Goal: Transaction & Acquisition: Purchase product/service

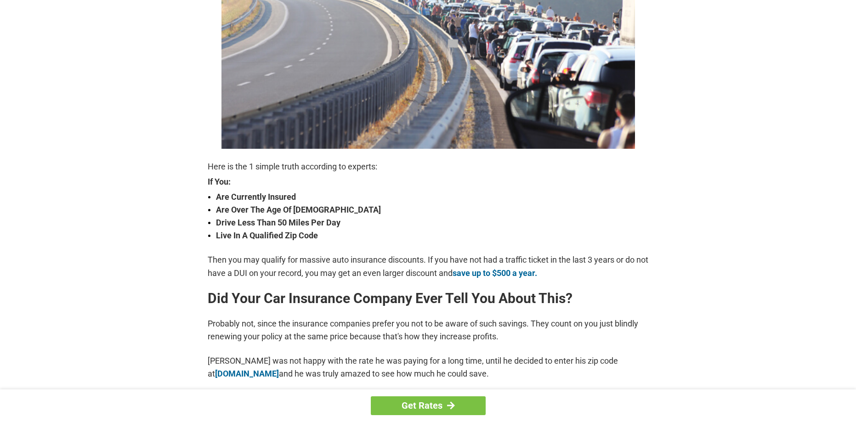
scroll to position [230, 0]
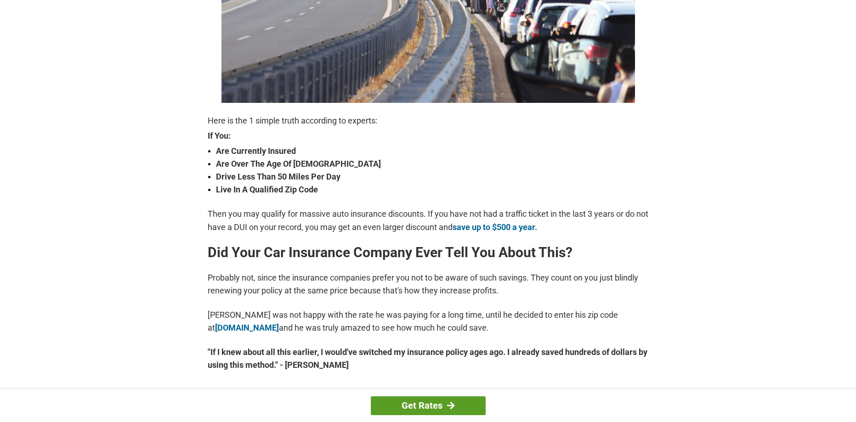
click at [431, 403] on link "Get Rates" at bounding box center [428, 406] width 115 height 19
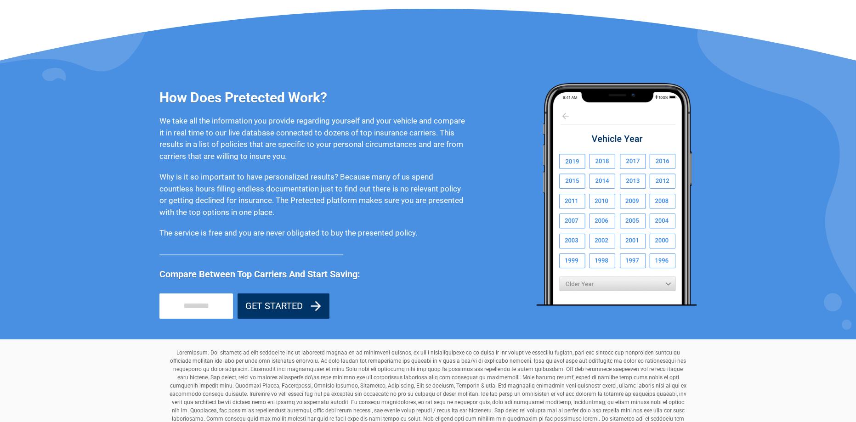
scroll to position [689, 0]
click at [570, 160] on img at bounding box center [616, 193] width 161 height 223
click at [667, 284] on img at bounding box center [616, 193] width 161 height 223
click at [641, 285] on img at bounding box center [616, 193] width 161 height 223
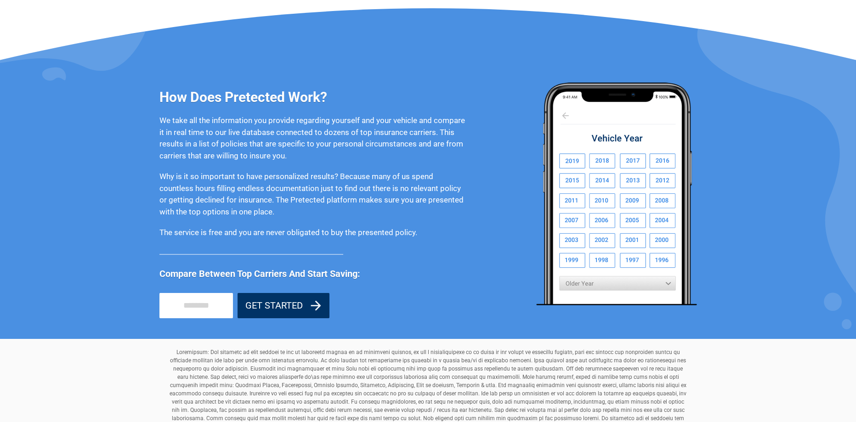
click at [568, 158] on img at bounding box center [616, 193] width 161 height 223
click at [569, 158] on img at bounding box center [616, 193] width 161 height 223
click at [565, 117] on img at bounding box center [616, 193] width 161 height 223
click at [563, 116] on img at bounding box center [616, 193] width 161 height 223
